Goal: Find specific page/section: Find specific page/section

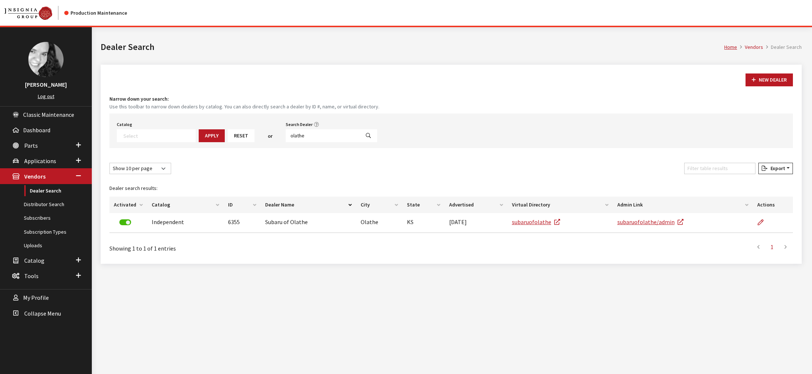
select select
click at [347, 142] on input "olathe" at bounding box center [323, 135] width 74 height 13
type input "[PERSON_NAME]"
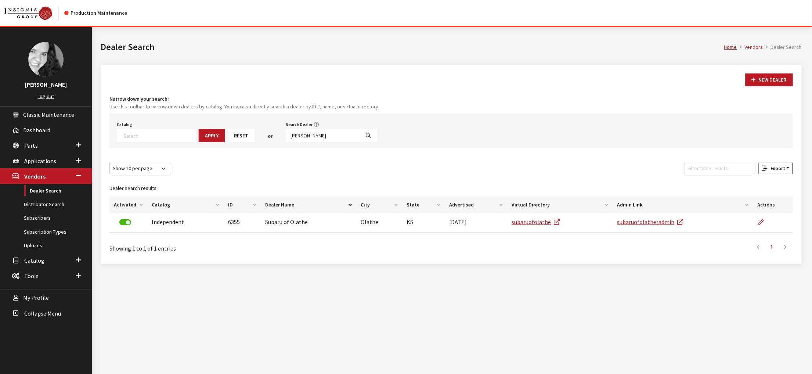
select select
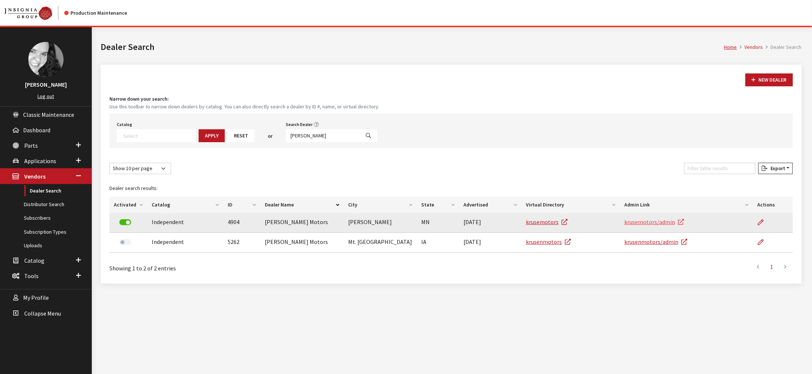
click at [665, 226] on link "krusemotors/admin" at bounding box center [655, 221] width 60 height 7
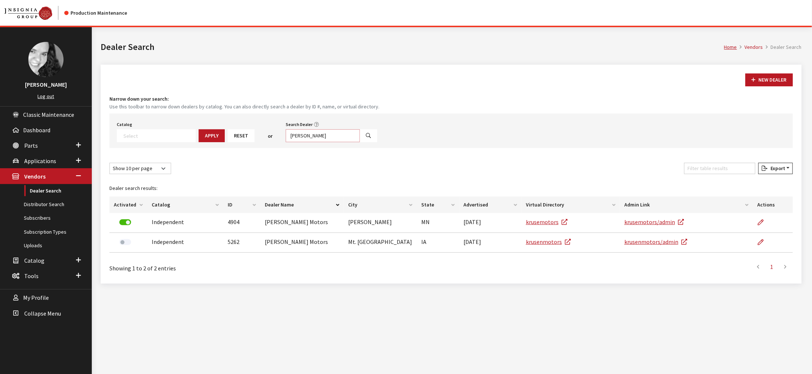
click at [360, 142] on input "[PERSON_NAME]" at bounding box center [323, 135] width 74 height 13
type input "s"
type input "patriot subaru"
select select
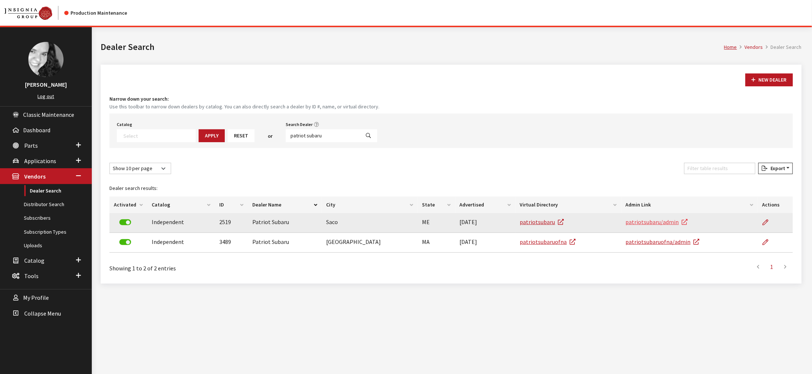
click at [665, 226] on link "patriotsubaru/admin" at bounding box center [657, 221] width 62 height 7
